Goal: Task Accomplishment & Management: Manage account settings

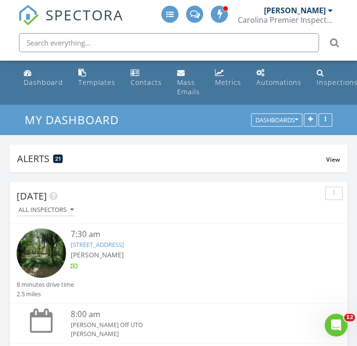
scroll to position [1708, 371]
click at [111, 243] on link "[STREET_ADDRESS]" at bounding box center [97, 244] width 53 height 9
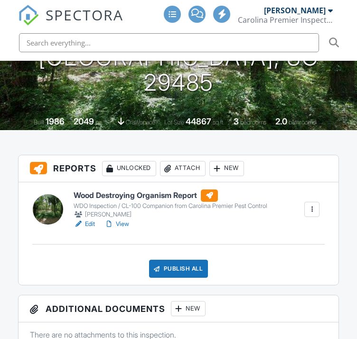
click at [124, 222] on link "View" at bounding box center [116, 223] width 25 height 9
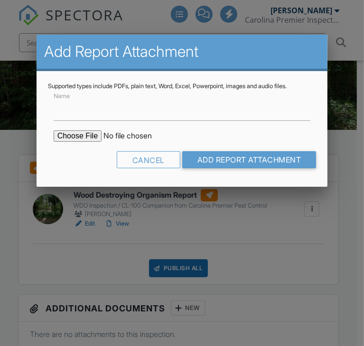
type input "CL-100 WDO Report"
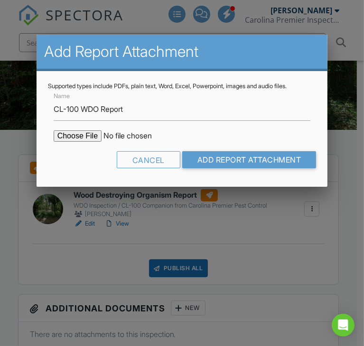
click at [77, 133] on input "file" at bounding box center [134, 135] width 161 height 11
type input "C:\fakepath\Document-#80064.pdf"
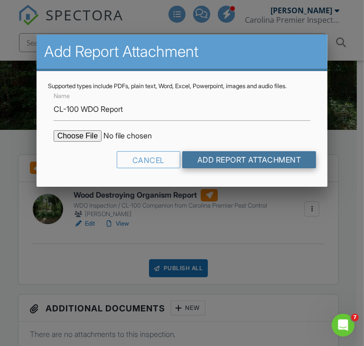
click at [275, 157] on input "Add Report Attachment" at bounding box center [249, 159] width 134 height 17
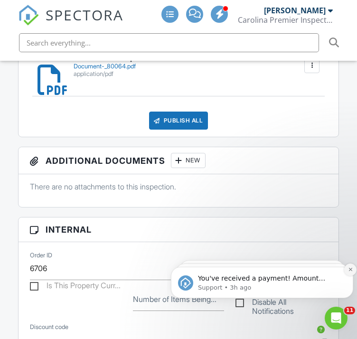
click at [348, 271] on icon "Dismiss notification" at bounding box center [350, 269] width 5 height 5
click at [348, 271] on icon "Dismiss notification" at bounding box center [350, 269] width 4 height 4
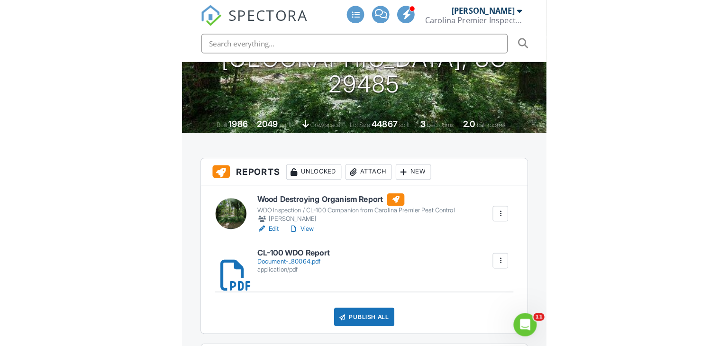
scroll to position [237, 0]
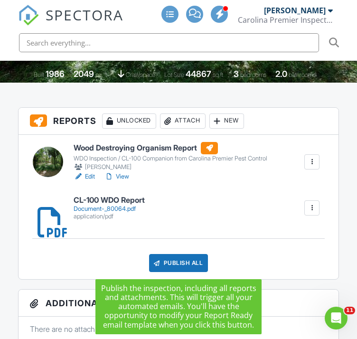
click at [184, 262] on div "Publish All" at bounding box center [178, 263] width 59 height 18
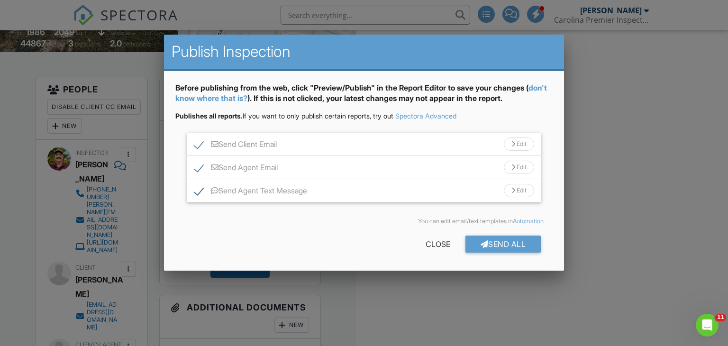
click at [356, 144] on div "Edit" at bounding box center [519, 144] width 30 height 13
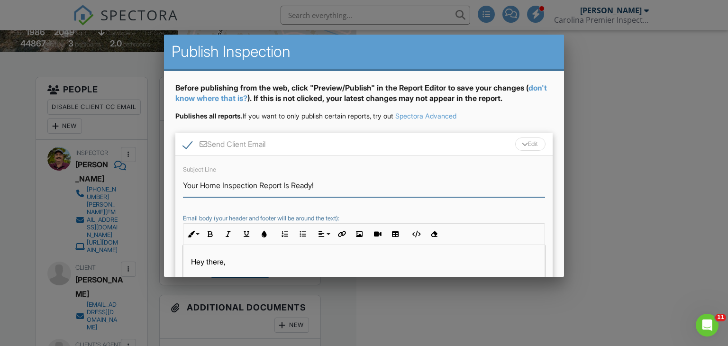
click at [260, 185] on input "Your Home Inspection Report Is Ready!" at bounding box center [364, 185] width 363 height 23
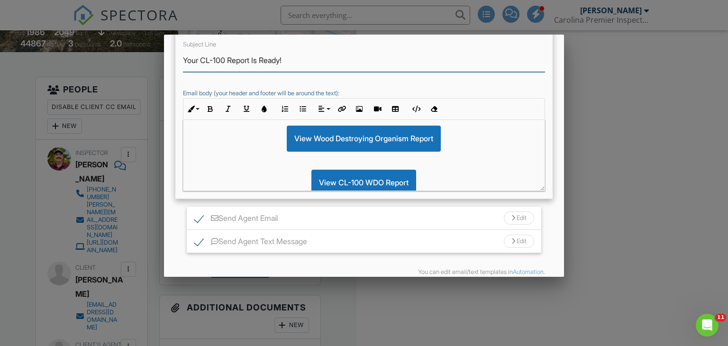
scroll to position [142, 0]
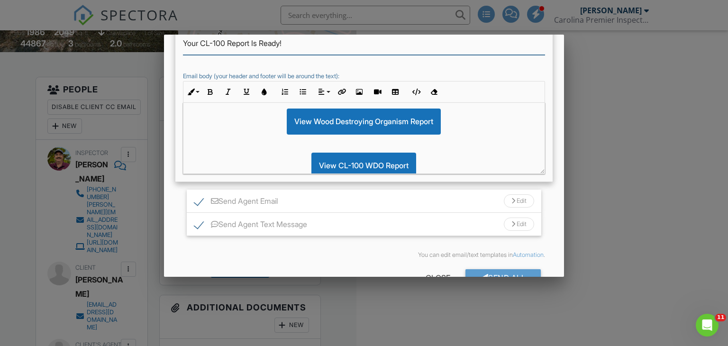
type input "Your CL-100 Report Is Ready!"
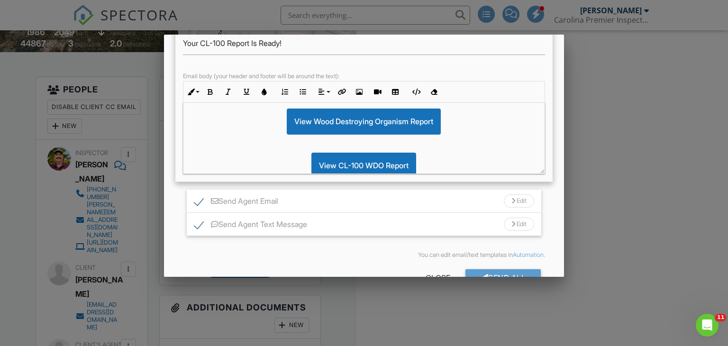
click at [356, 200] on div "Edit" at bounding box center [519, 200] width 30 height 13
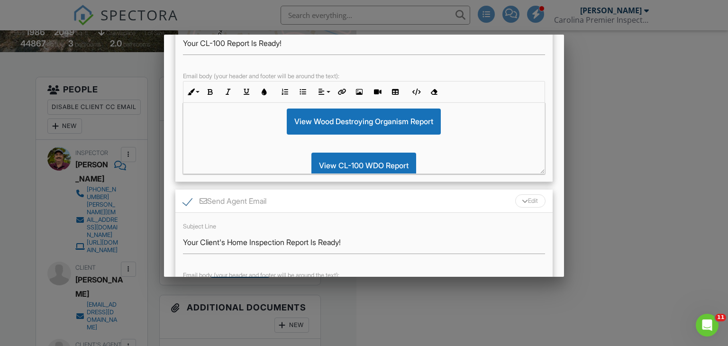
scroll to position [190, 0]
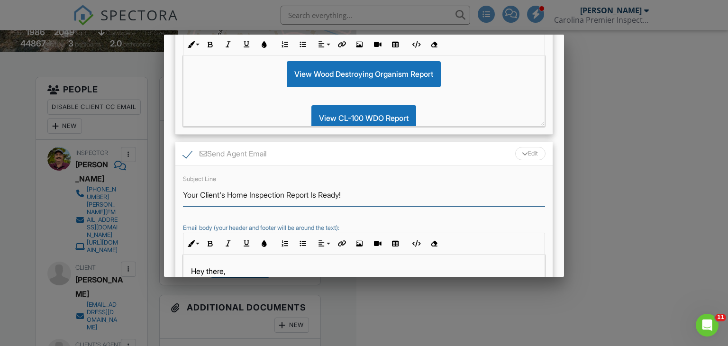
click at [290, 192] on input "Your Client's Home Inspection Report Is Ready!" at bounding box center [364, 195] width 363 height 23
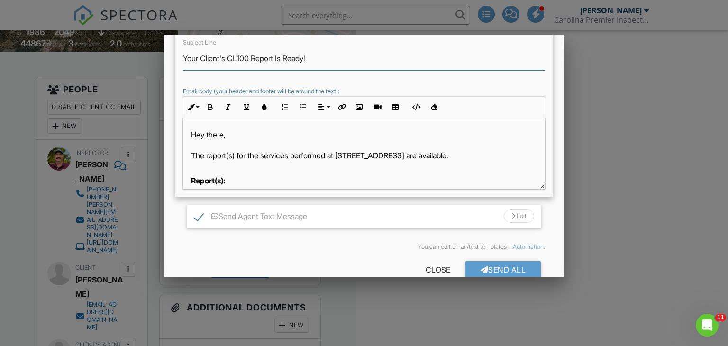
scroll to position [332, 0]
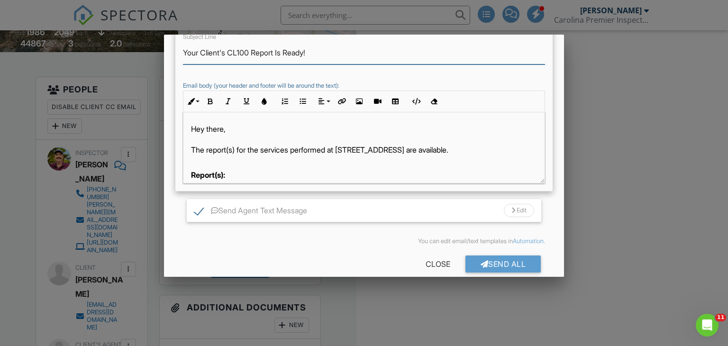
type input "Your Client's CL100 Report Is Ready!"
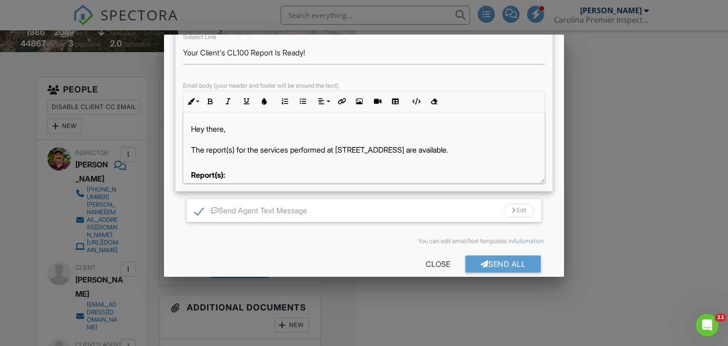
click at [356, 208] on div "Edit" at bounding box center [519, 210] width 30 height 13
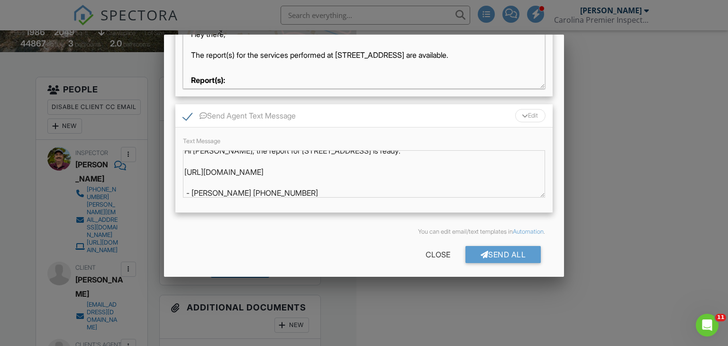
scroll to position [8, 0]
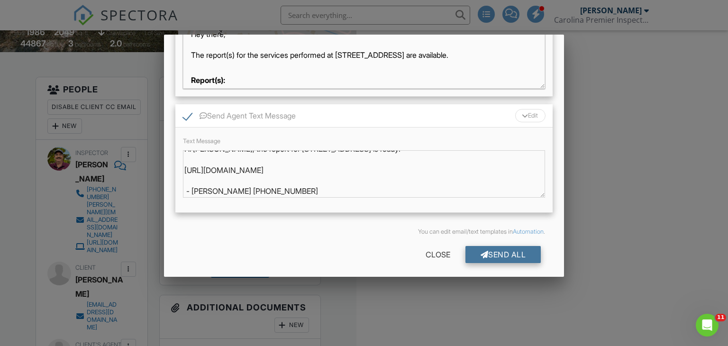
click at [356, 255] on div "Send All" at bounding box center [504, 254] width 76 height 17
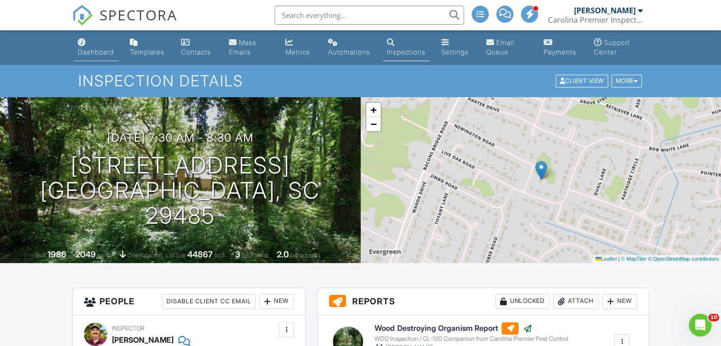
click at [112, 52] on div "Dashboard" at bounding box center [96, 52] width 36 height 8
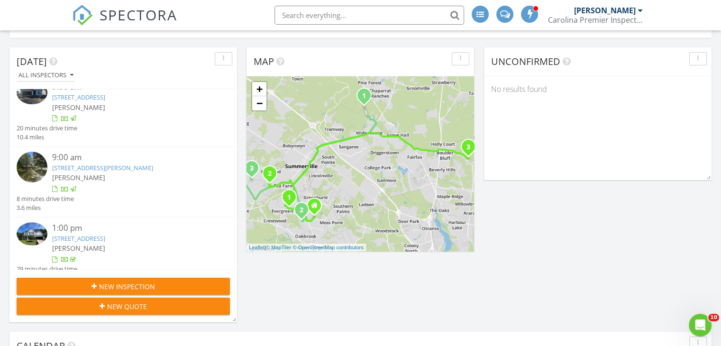
scroll to position [95, 0]
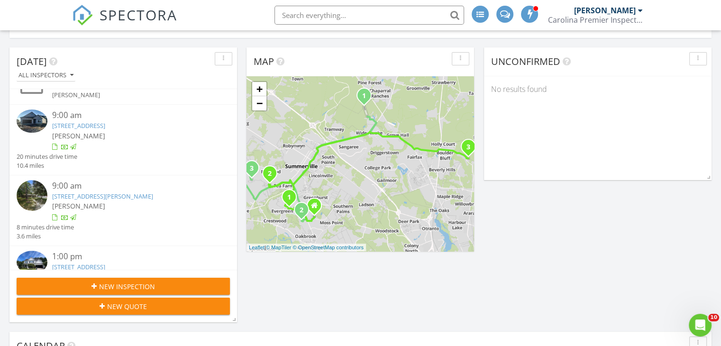
click at [105, 126] on link "123 Baldric Ct, Summerville, SC 29483" at bounding box center [78, 125] width 53 height 9
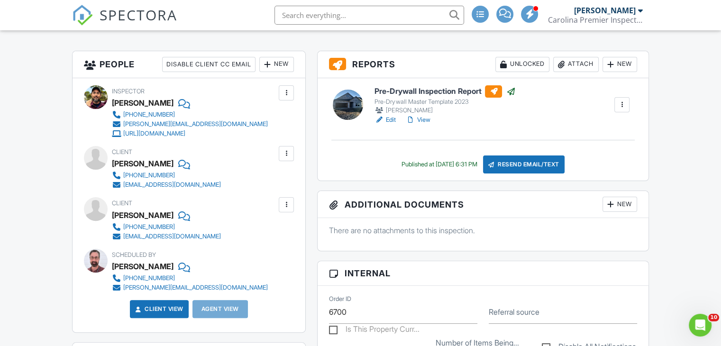
click at [426, 120] on link "View" at bounding box center [418, 119] width 25 height 9
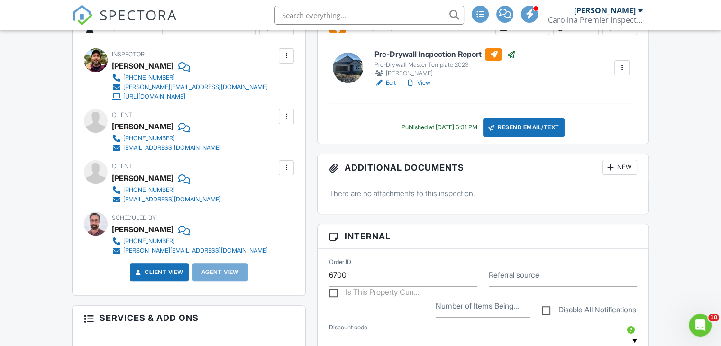
scroll to position [278, 0]
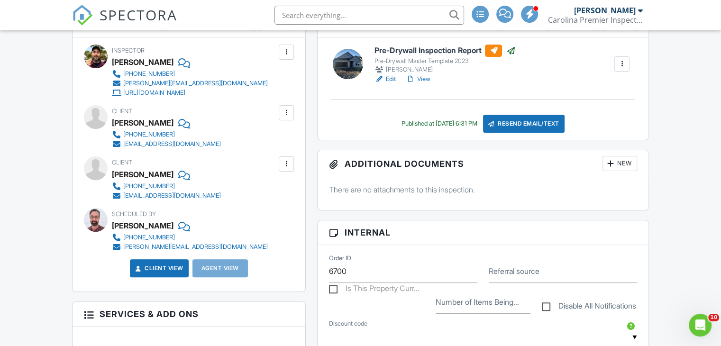
click at [427, 79] on link "View" at bounding box center [418, 78] width 25 height 9
